Goal: Check status

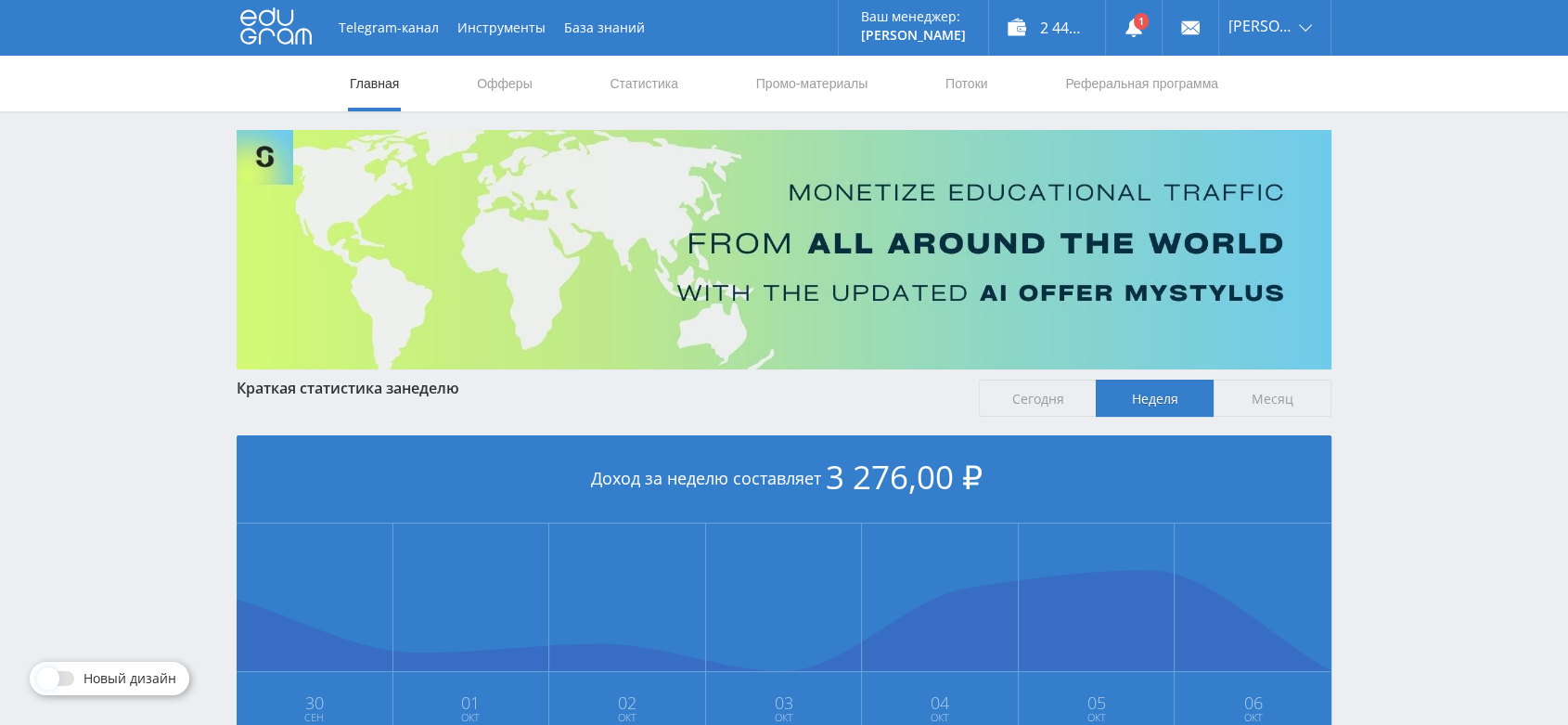
click at [1071, 35] on div "2 444,00 ₽" at bounding box center [1047, 28] width 116 height 56
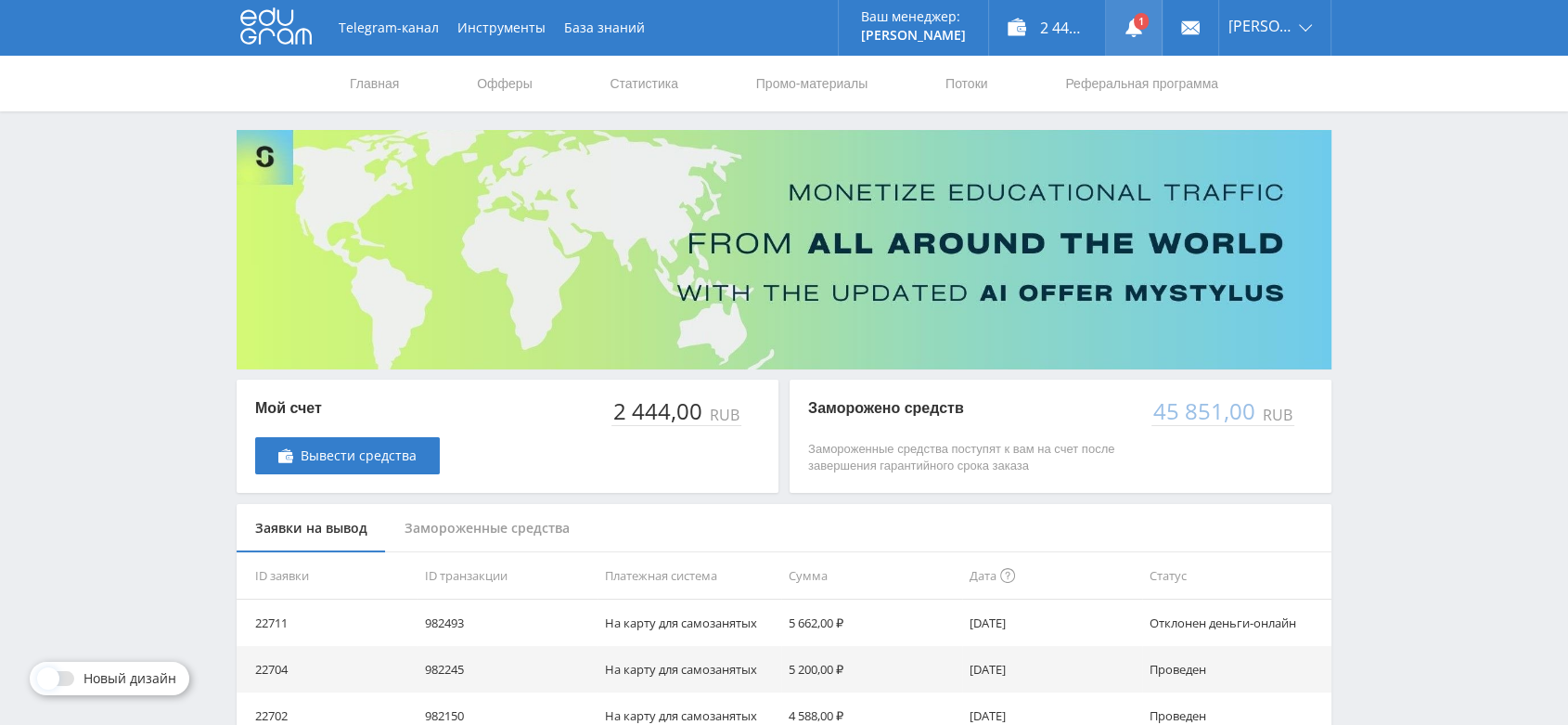
click at [1155, 20] on link at bounding box center [1134, 28] width 56 height 56
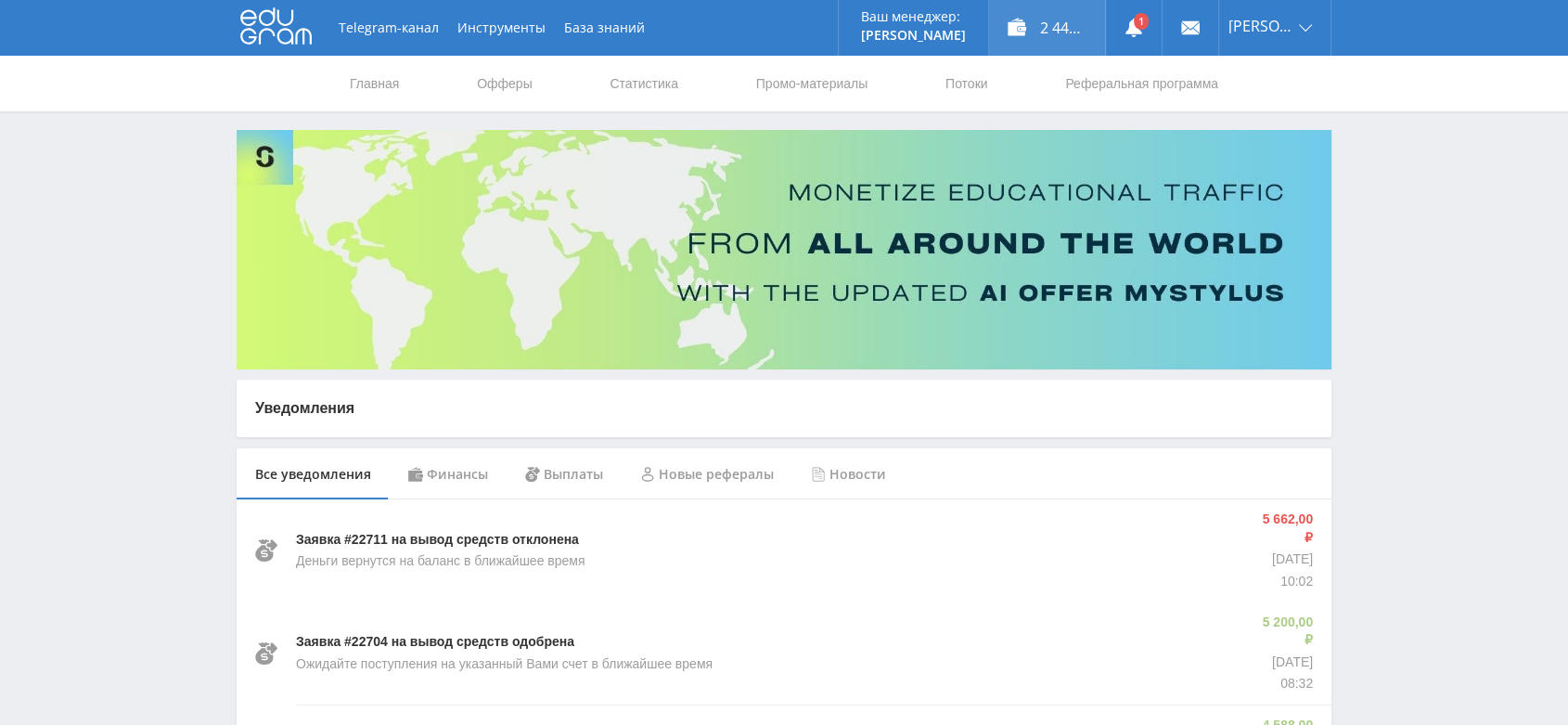
click at [1061, 31] on div "2 444,00 ₽" at bounding box center [1047, 28] width 116 height 56
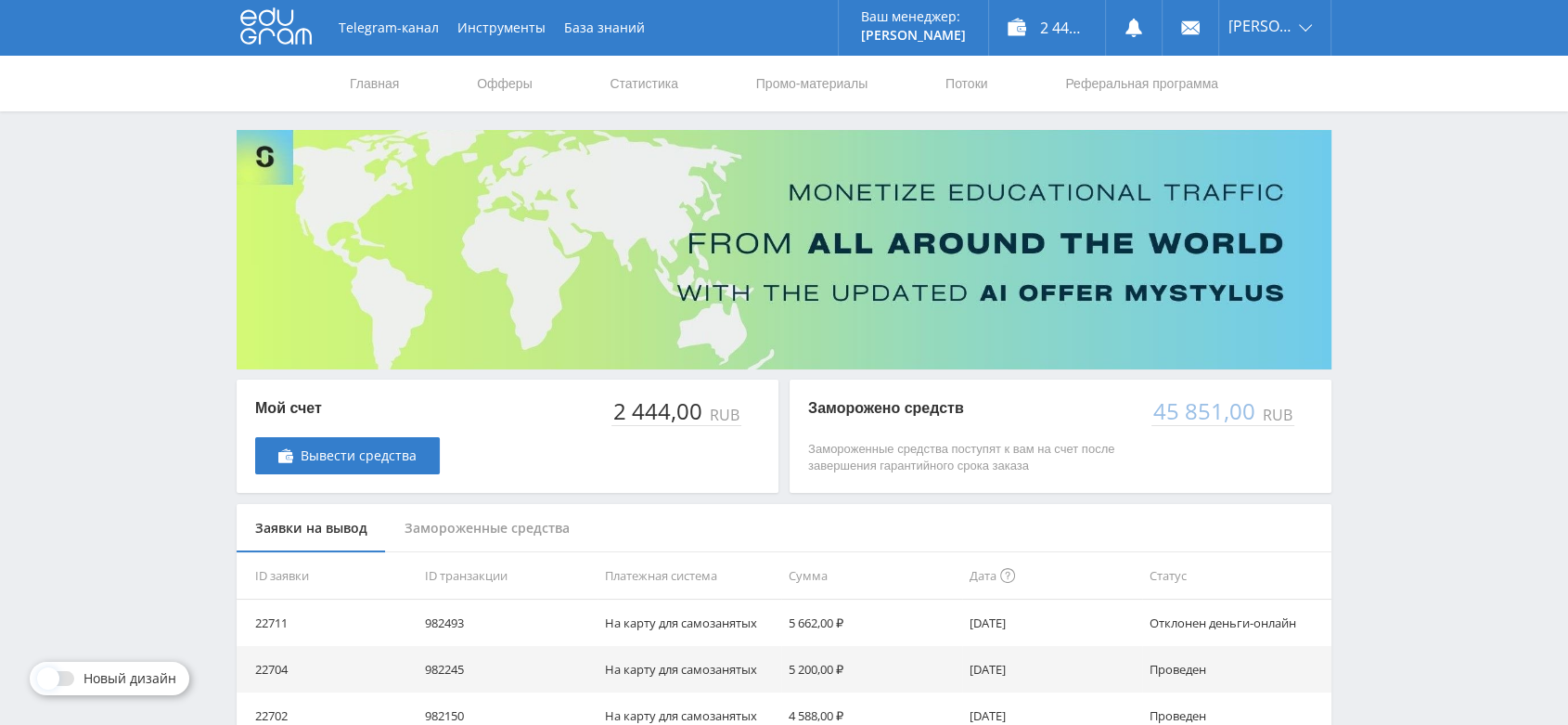
click at [271, 25] on icon at bounding box center [276, 26] width 72 height 37
